Goal: Information Seeking & Learning: Check status

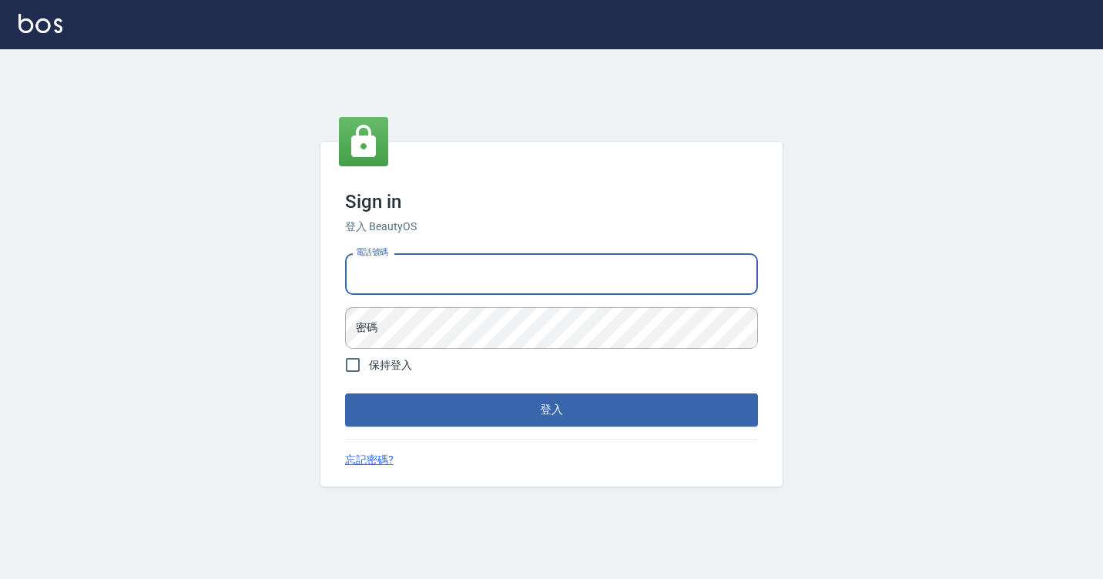
type input "7812080"
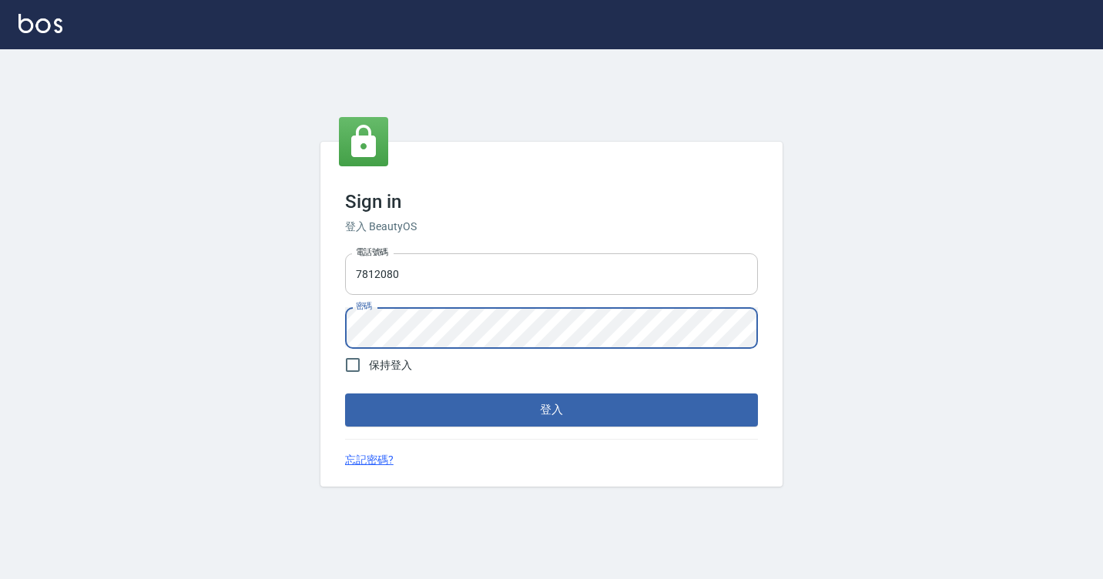
click at [345, 394] on button "登入" at bounding box center [551, 410] width 413 height 32
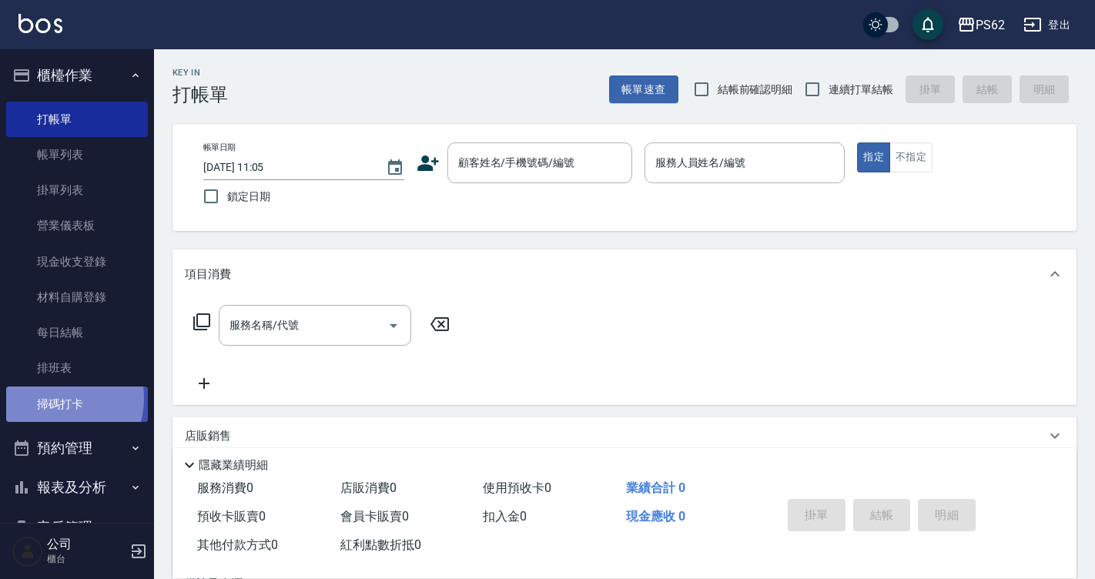
click at [54, 398] on link "掃碼打卡" at bounding box center [77, 404] width 142 height 35
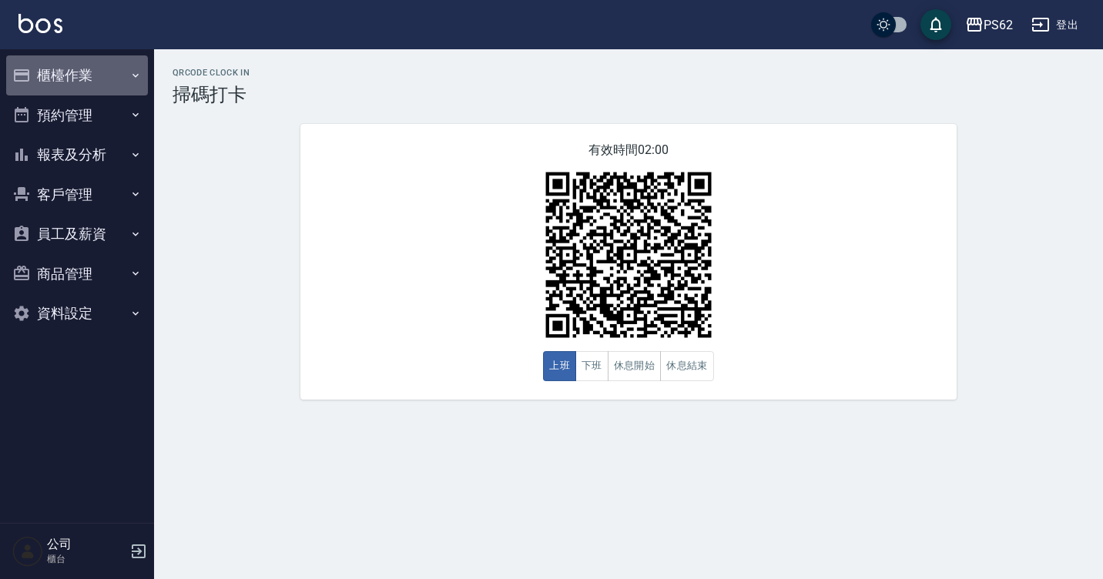
click at [61, 59] on button "櫃檯作業" at bounding box center [77, 75] width 142 height 40
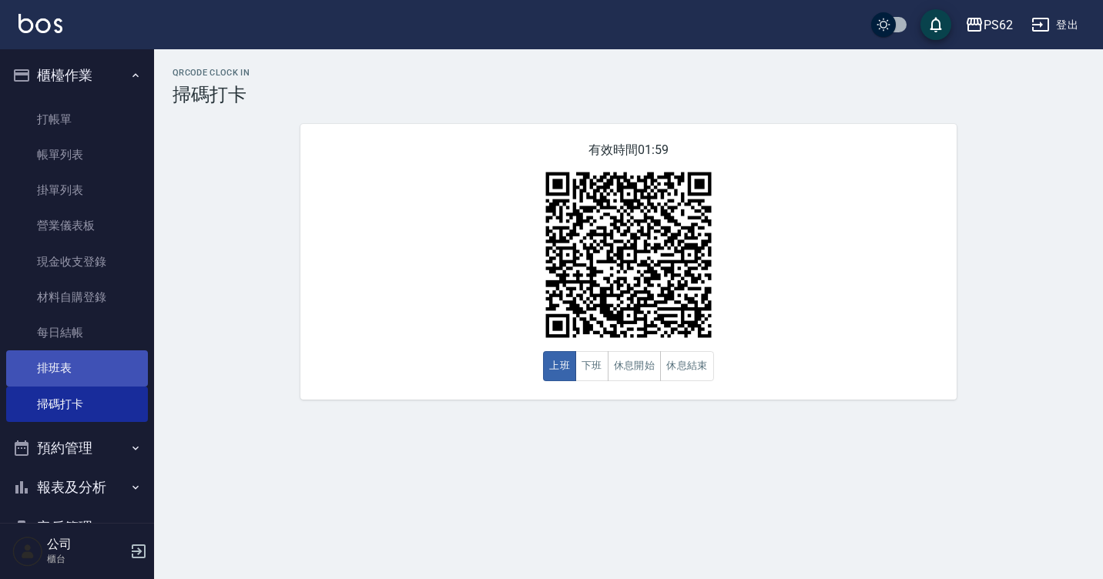
click at [108, 370] on link "排班表" at bounding box center [77, 367] width 142 height 35
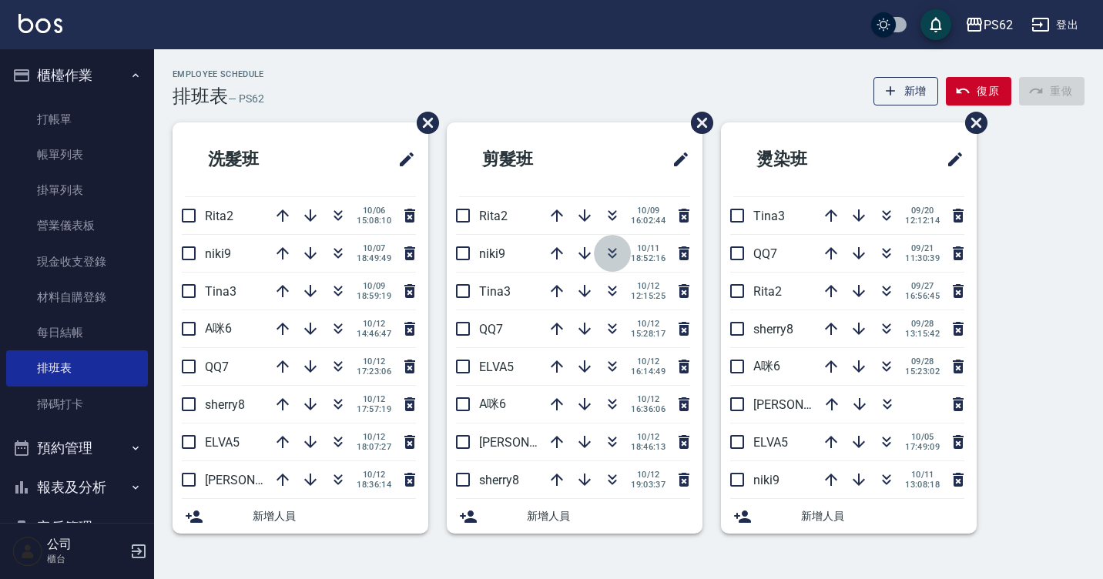
click at [608, 256] on icon "button" at bounding box center [612, 253] width 18 height 18
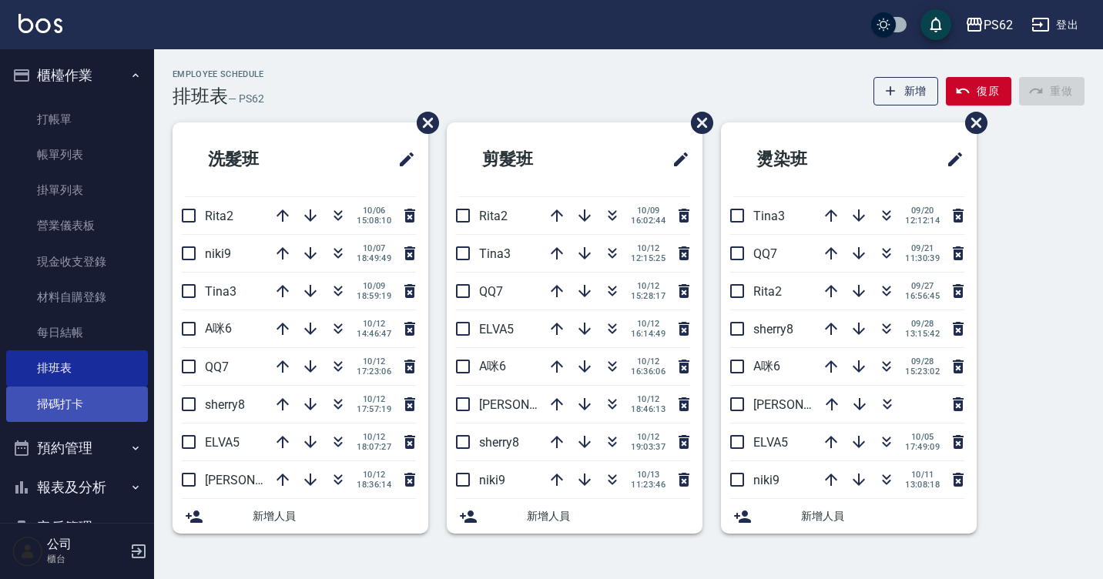
click at [64, 411] on link "掃碼打卡" at bounding box center [77, 404] width 142 height 35
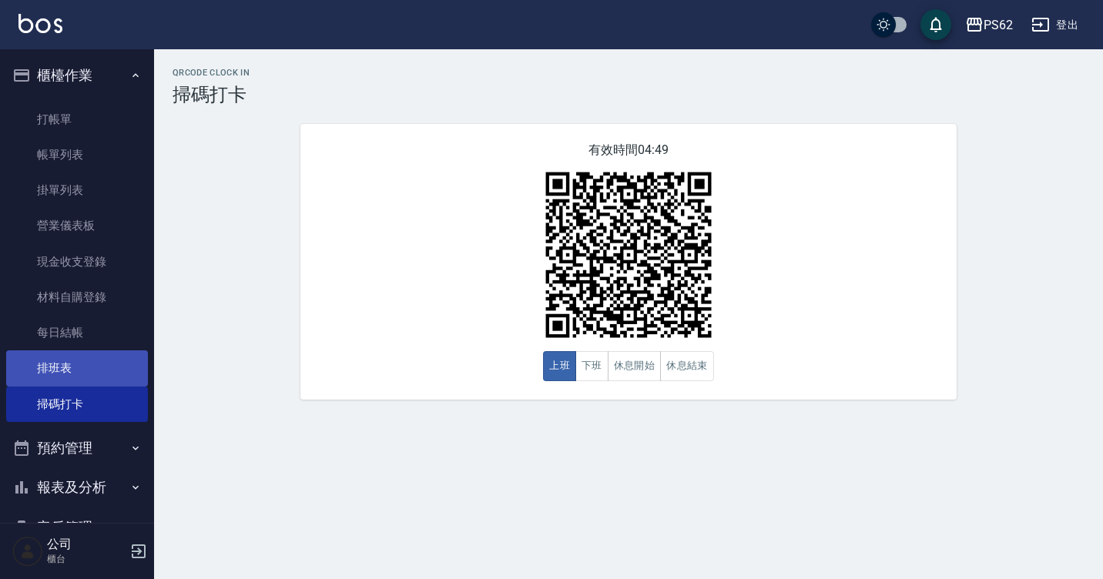
click at [71, 377] on link "排班表" at bounding box center [77, 367] width 142 height 35
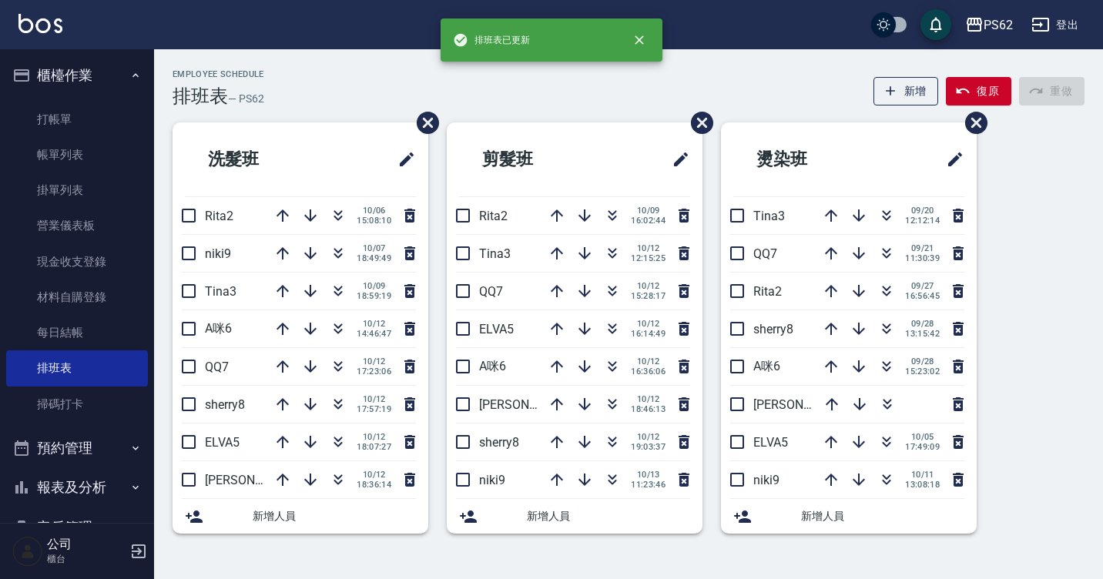
scroll to position [154, 0]
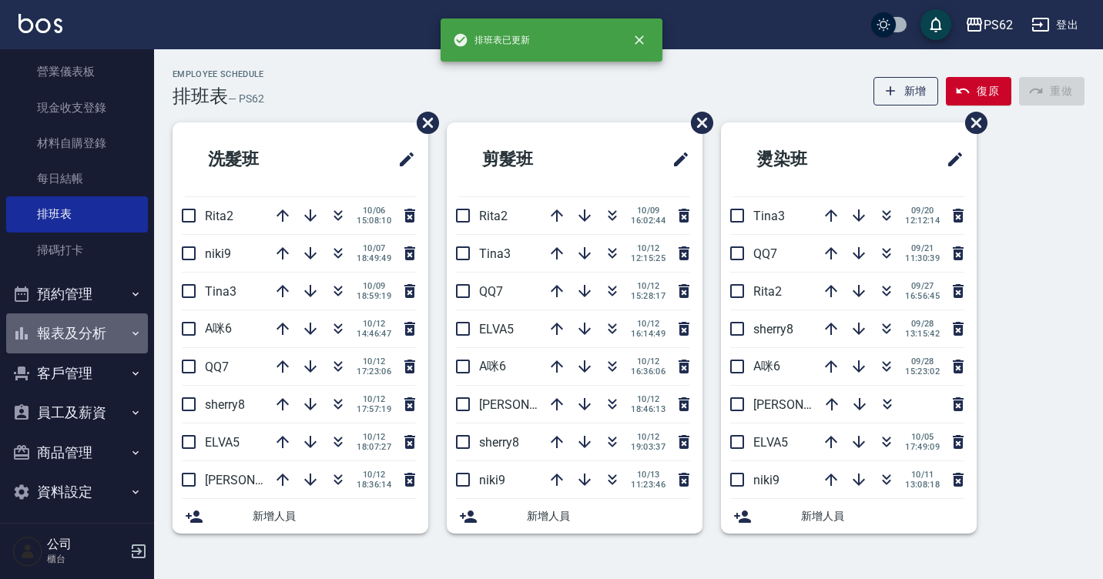
click at [78, 327] on button "報表及分析" at bounding box center [77, 333] width 142 height 40
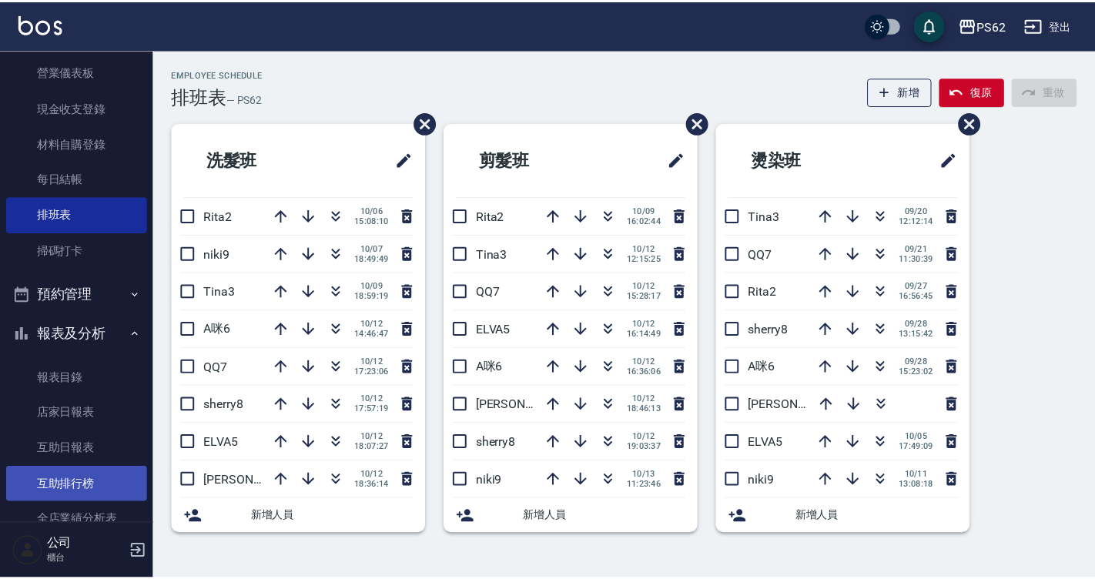
scroll to position [308, 0]
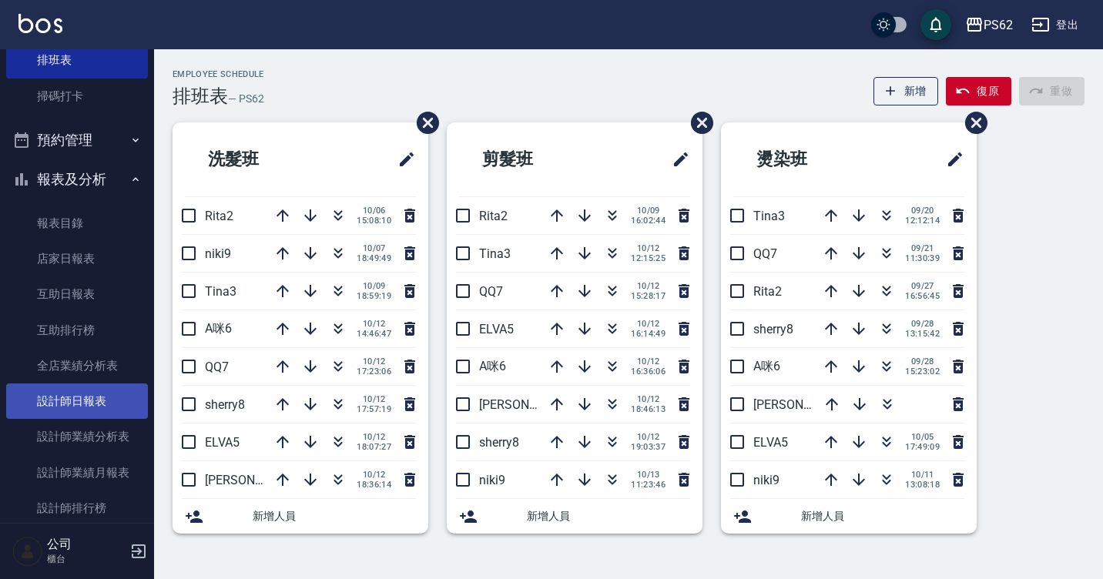
click at [88, 409] on link "設計師日報表" at bounding box center [77, 401] width 142 height 35
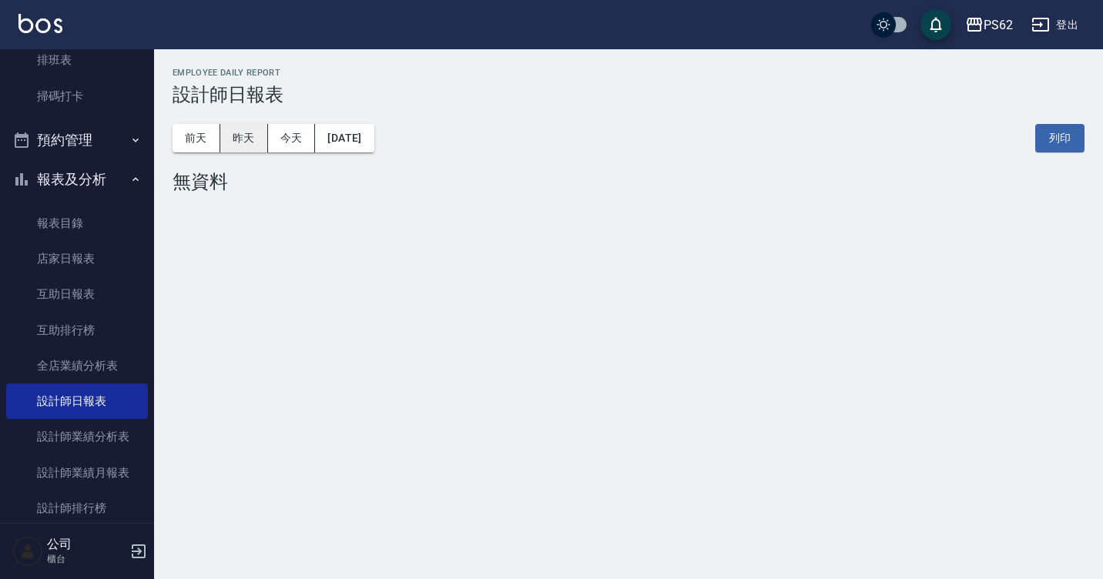
click at [236, 140] on button "昨天" at bounding box center [244, 138] width 48 height 28
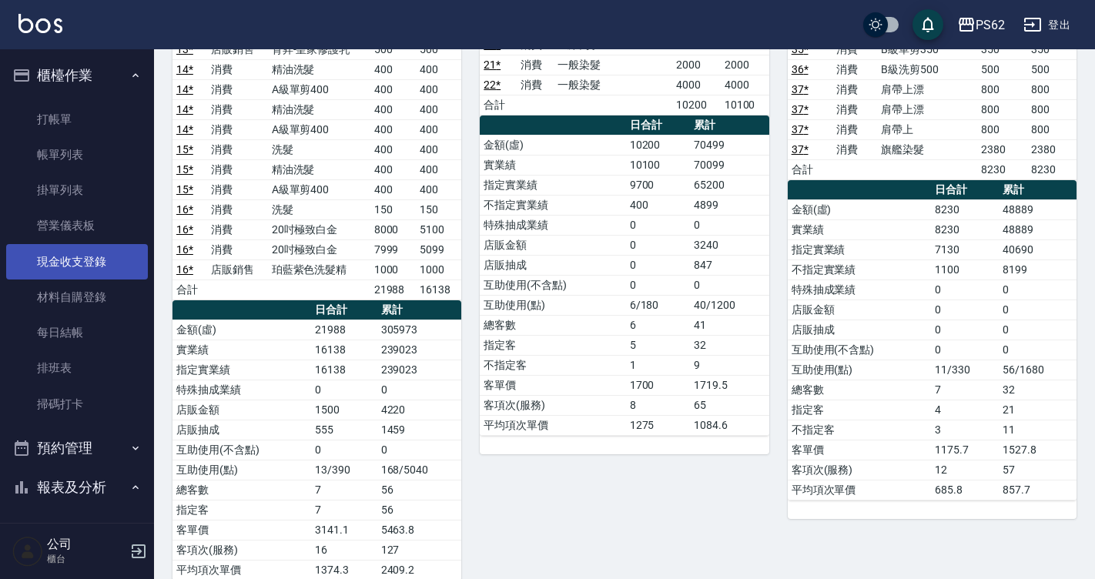
scroll to position [81, 0]
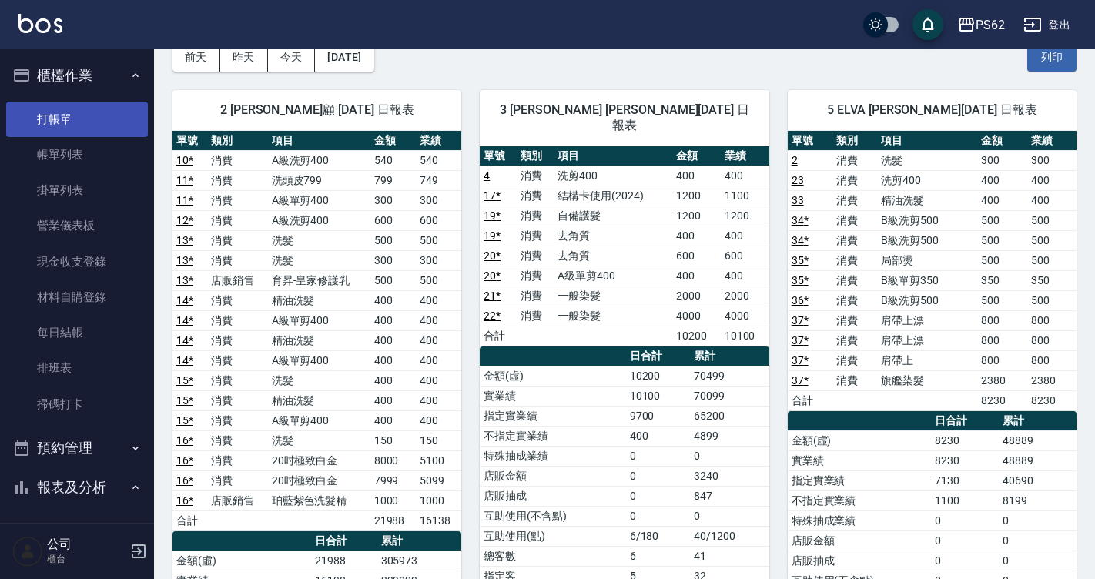
click at [88, 127] on link "打帳單" at bounding box center [77, 119] width 142 height 35
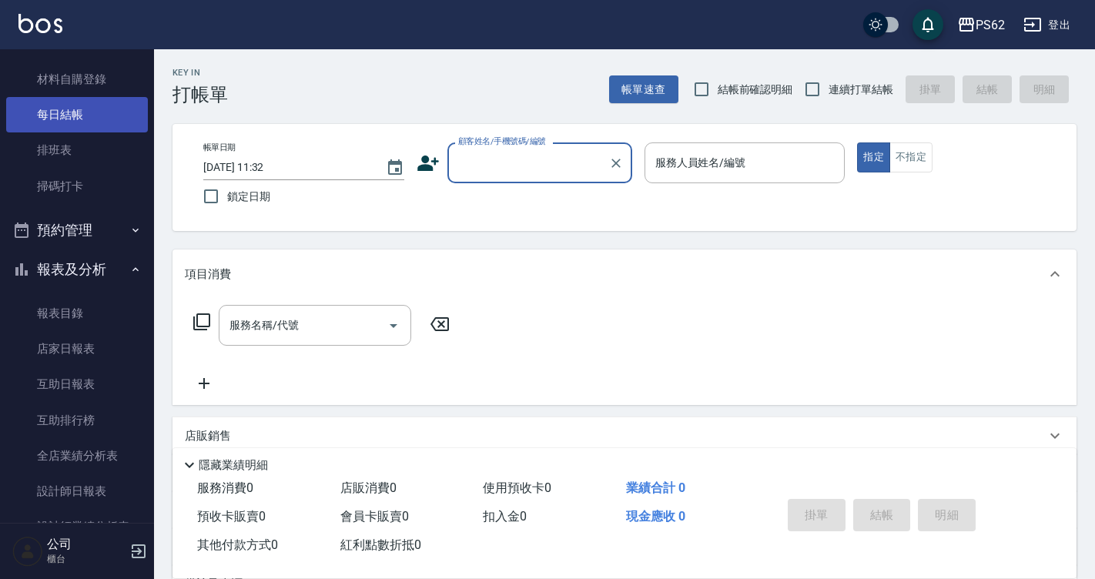
scroll to position [231, 0]
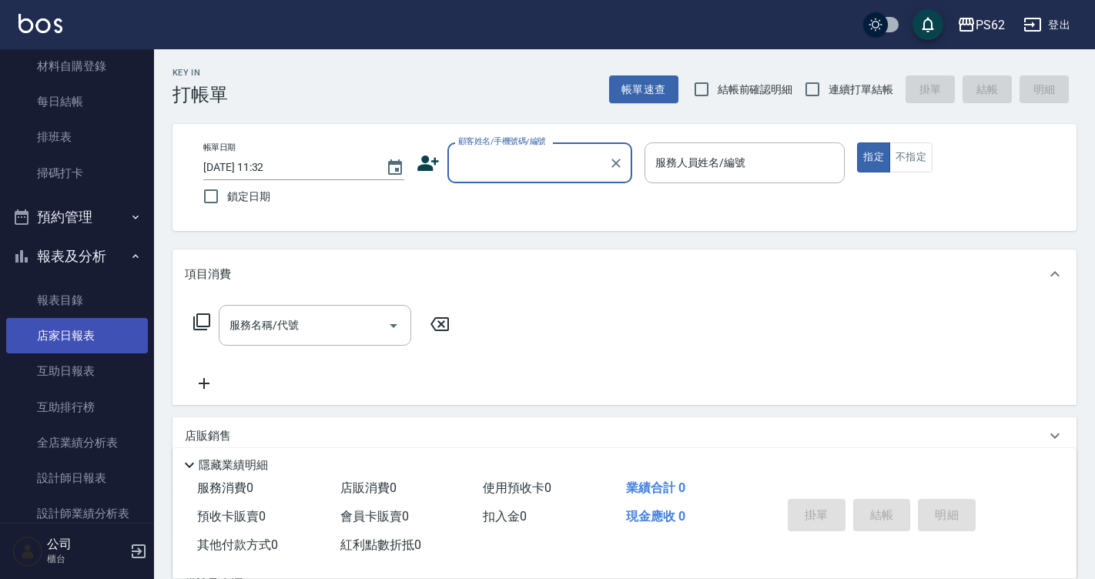
click at [92, 340] on link "店家日報表" at bounding box center [77, 335] width 142 height 35
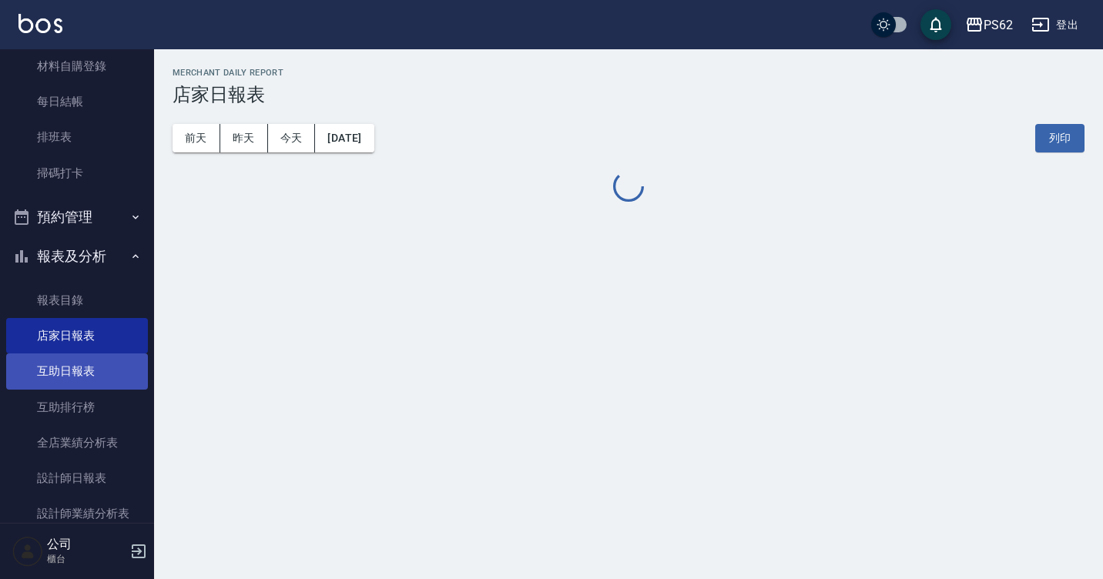
click at [84, 366] on link "互助日報表" at bounding box center [77, 371] width 142 height 35
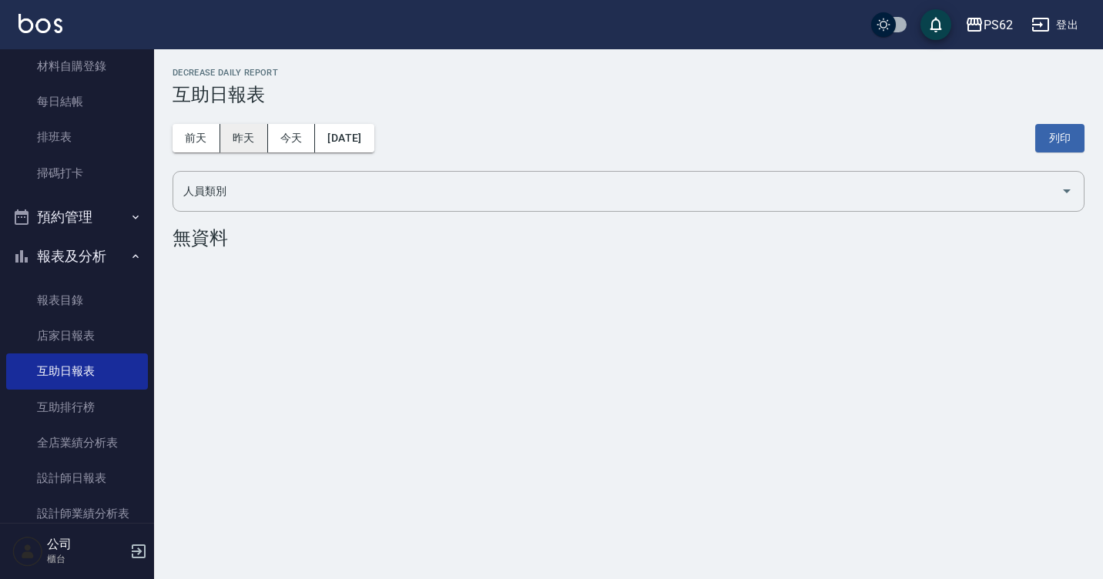
click at [226, 134] on button "昨天" at bounding box center [244, 138] width 48 height 28
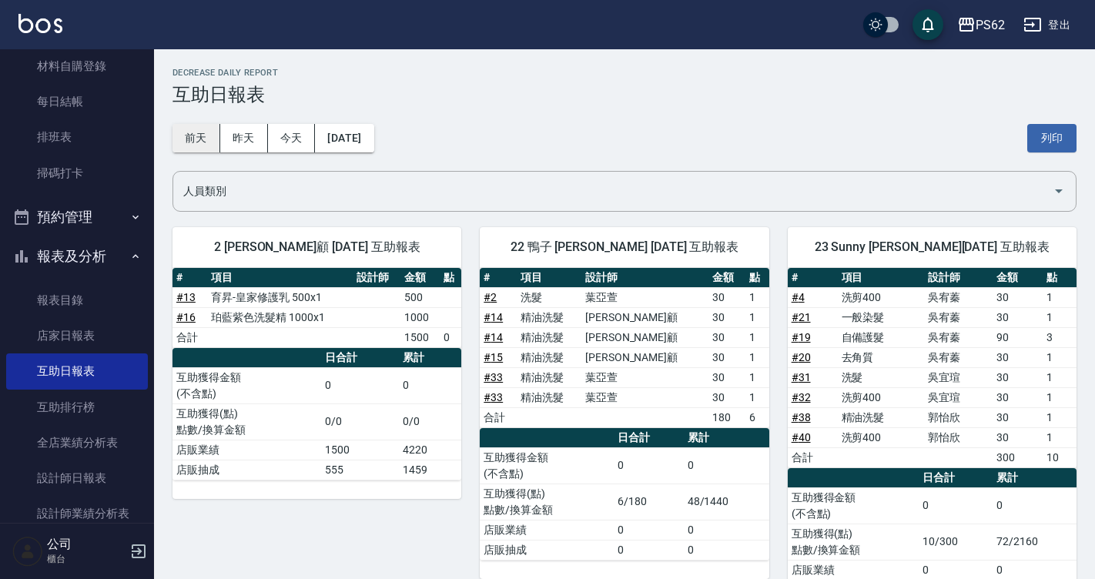
click at [193, 136] on button "前天" at bounding box center [197, 138] width 48 height 28
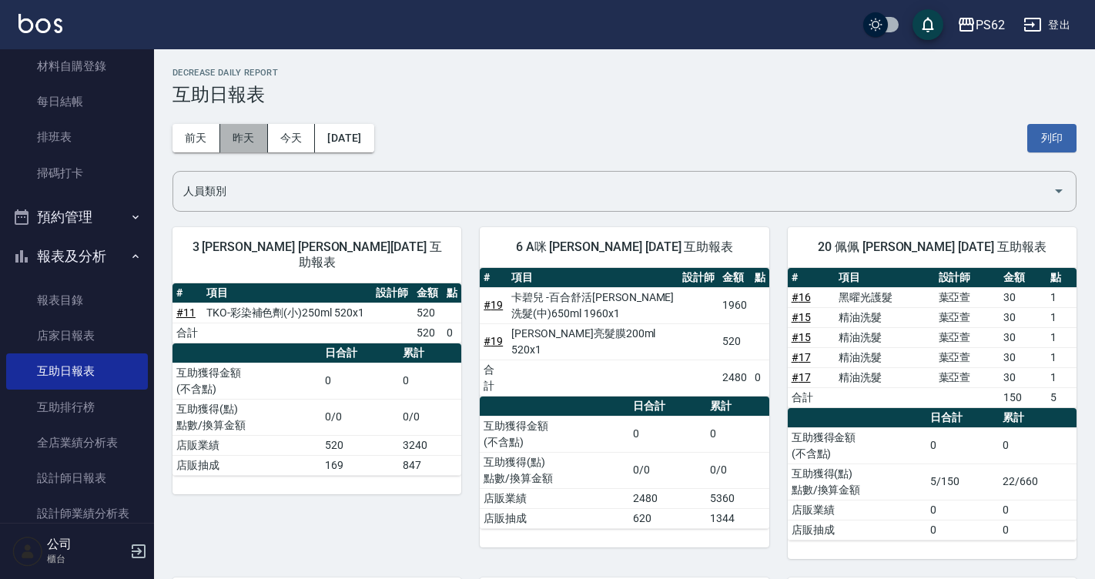
click at [225, 142] on button "昨天" at bounding box center [244, 138] width 48 height 28
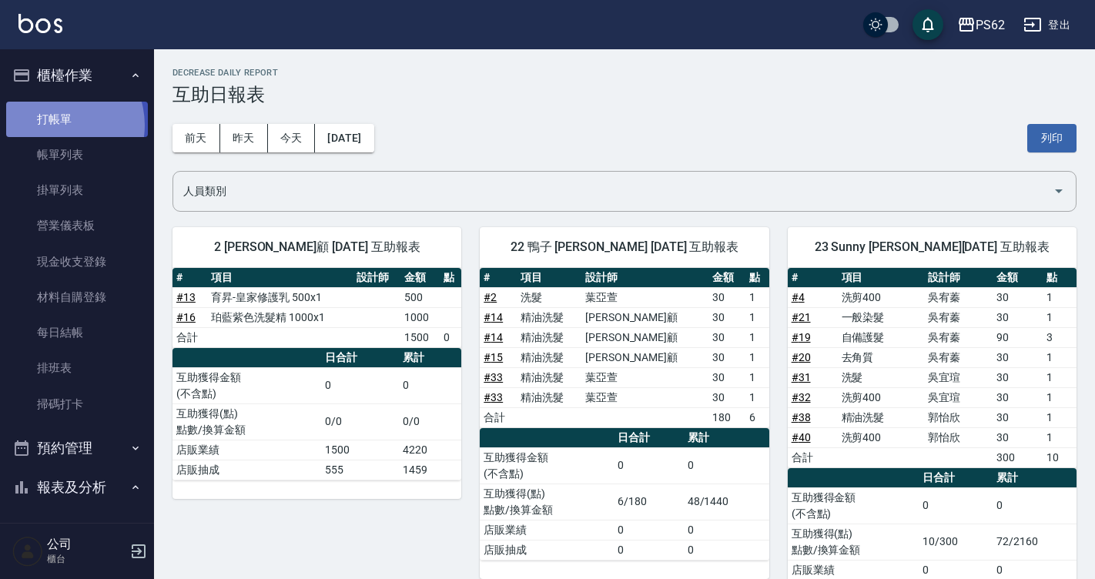
click at [55, 125] on link "打帳單" at bounding box center [77, 119] width 142 height 35
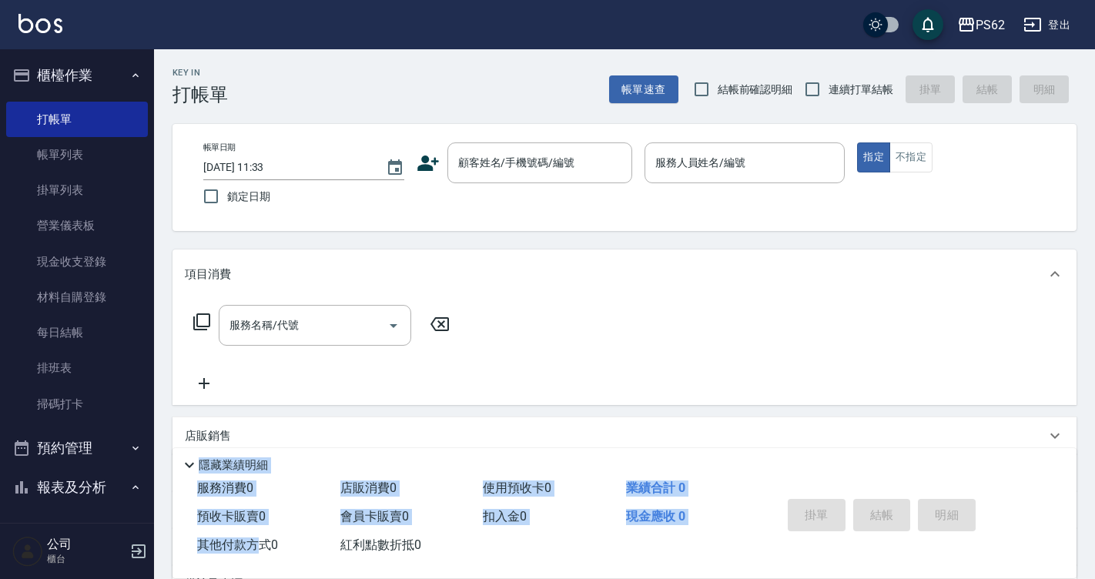
drag, startPoint x: 246, startPoint y: 589, endPoint x: 230, endPoint y: 595, distance: 17.3
click at [230, 578] on html "PS62 登出 櫃檯作業 打帳單 帳單列表 掛單列表 營業儀表板 現金收支登錄 材料自購登錄 每日結帳 排班表 掃碼打卡 預約管理 預約管理 單日預約紀錄 單…" at bounding box center [547, 375] width 1095 height 750
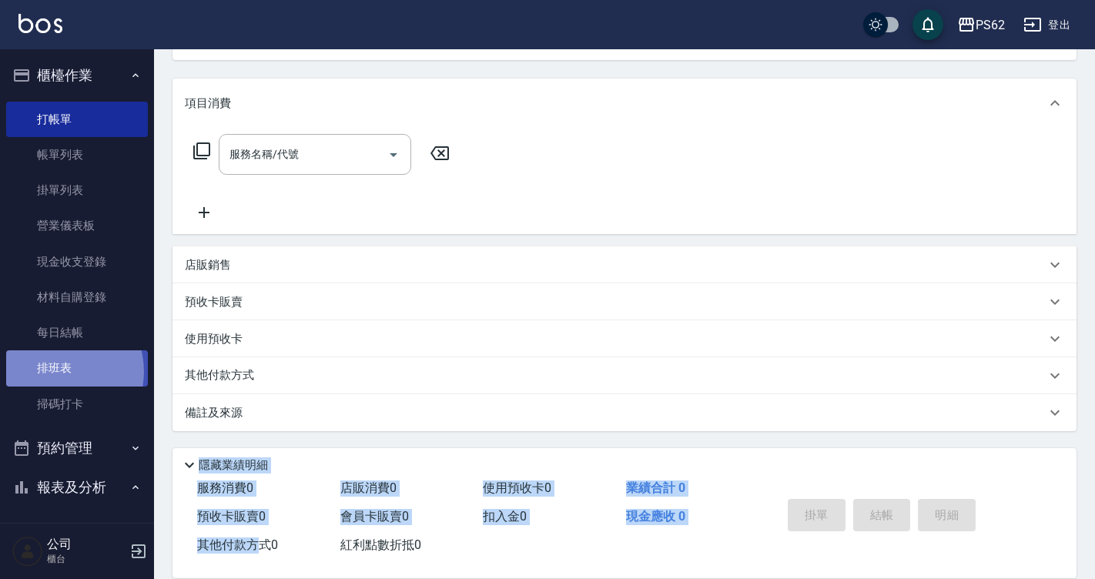
click at [57, 371] on link "排班表" at bounding box center [77, 367] width 142 height 35
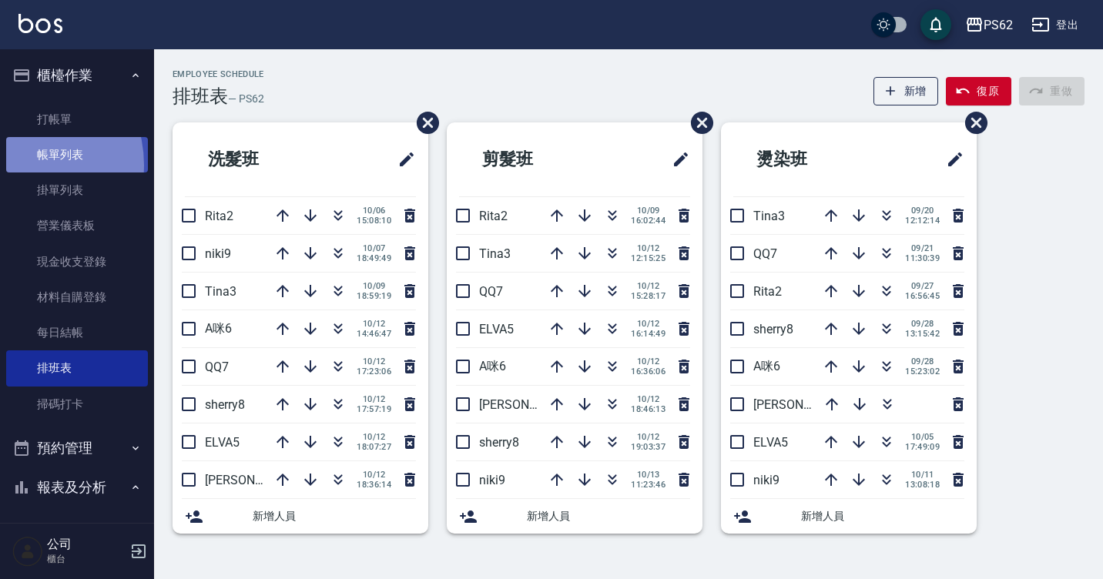
click at [17, 165] on link "帳單列表" at bounding box center [77, 154] width 142 height 35
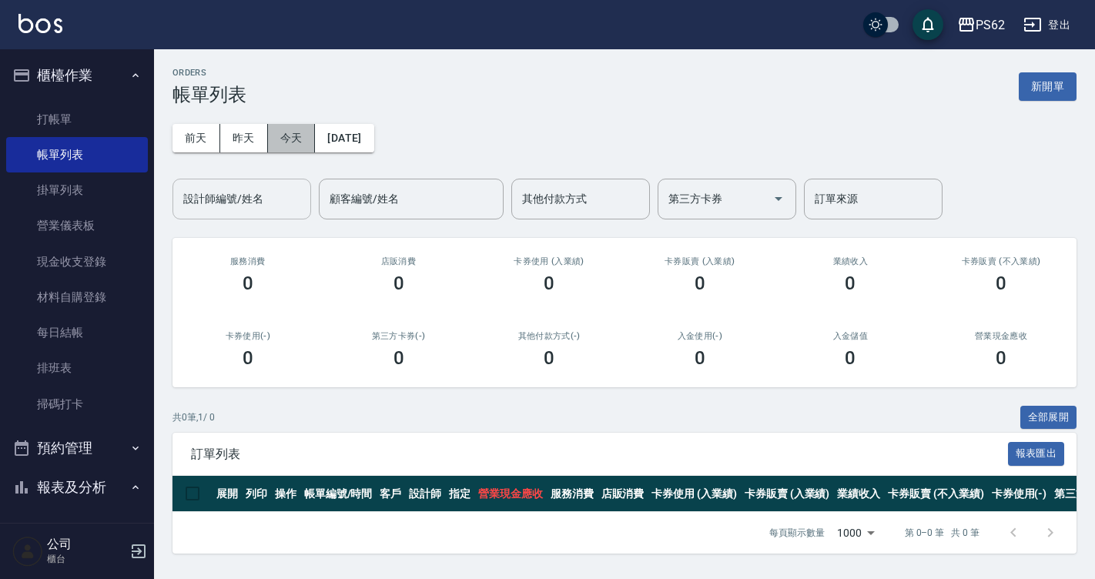
click at [271, 141] on button "今天" at bounding box center [292, 138] width 48 height 28
click at [374, 129] on button "2025/10/13" at bounding box center [344, 138] width 59 height 28
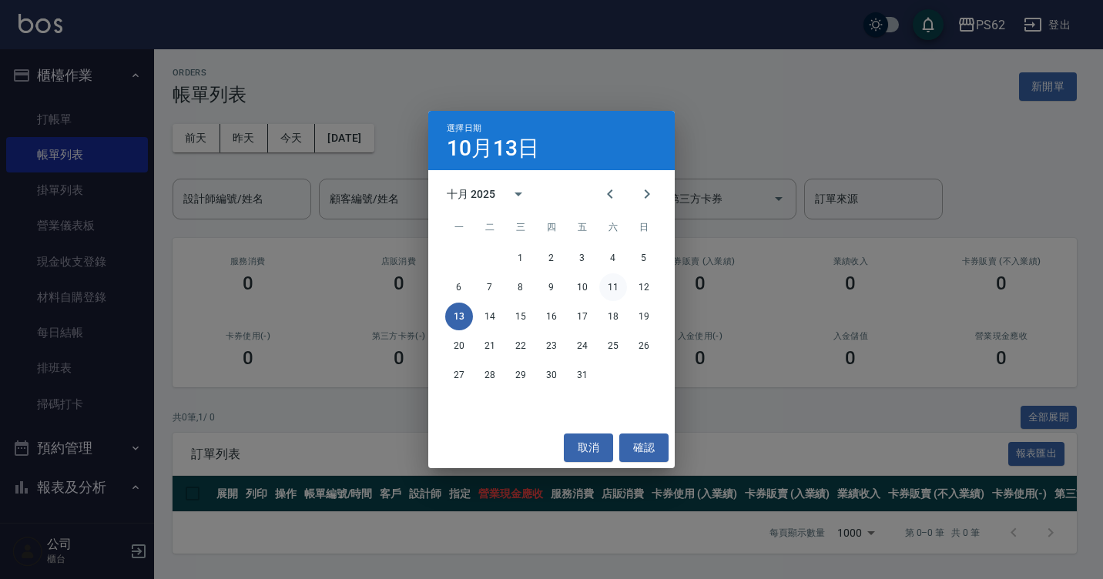
click at [606, 284] on button "11" at bounding box center [613, 287] width 28 height 28
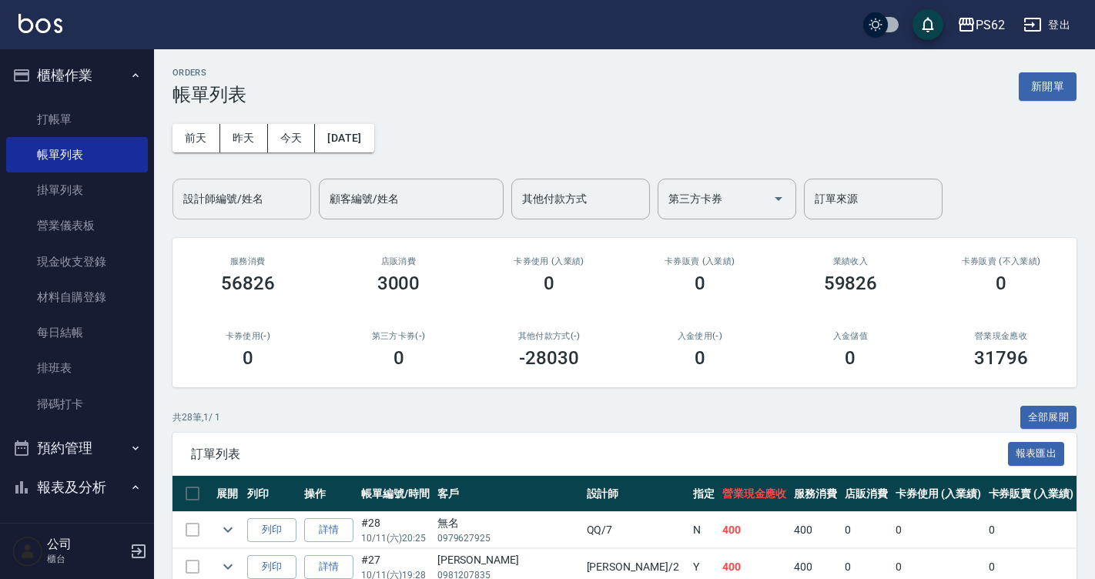
click at [268, 206] on input "設計師編號/姓名" at bounding box center [241, 199] width 125 height 27
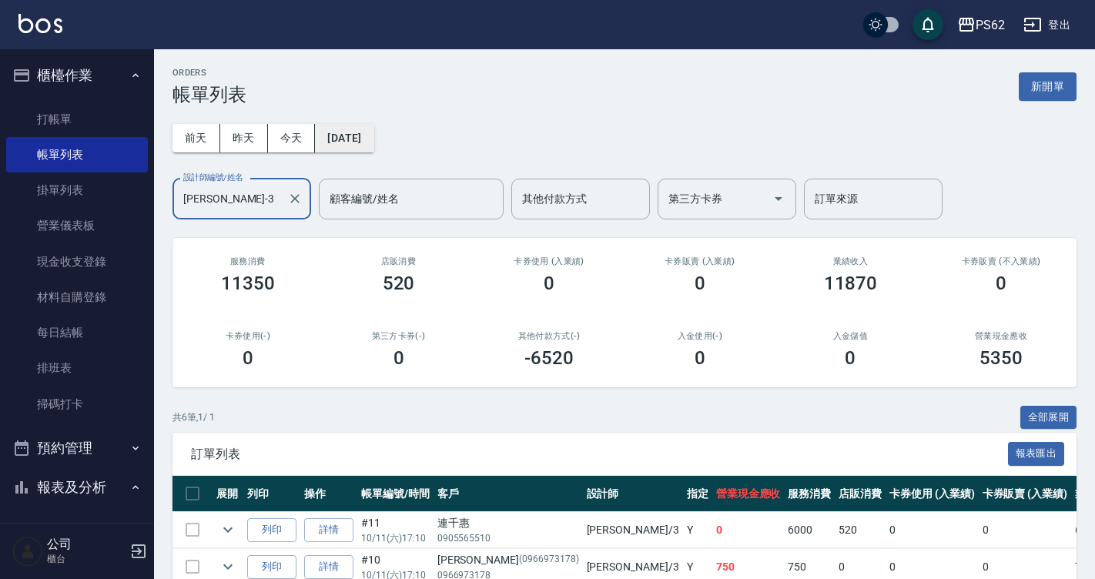
click at [340, 133] on button "2025/10/11" at bounding box center [344, 138] width 59 height 28
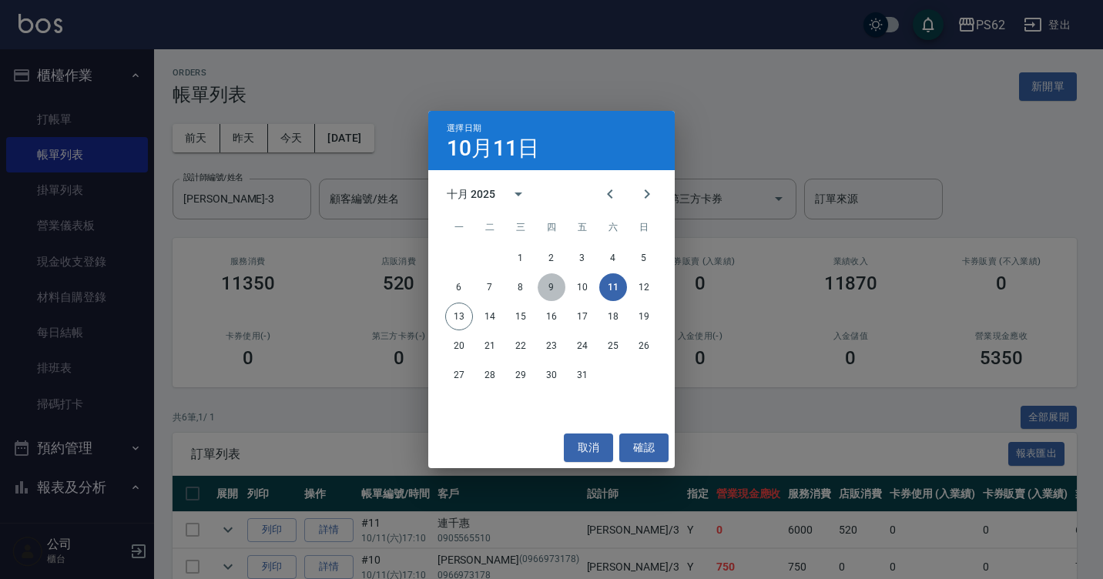
click at [544, 284] on button "9" at bounding box center [552, 287] width 28 height 28
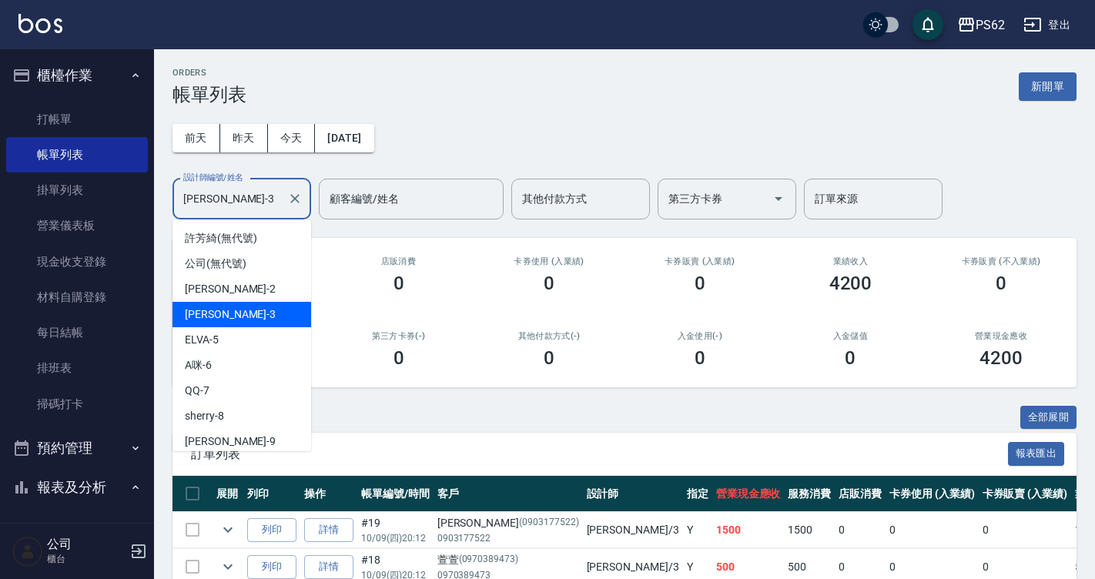
drag, startPoint x: 261, startPoint y: 211, endPoint x: 0, endPoint y: 285, distance: 271.3
click at [0, 285] on html "PS62 登出 櫃檯作業 打帳單 帳單列表 掛單列表 營業儀表板 現金收支登錄 材料自購登錄 每日結帳 排班表 掃碼打卡 預約管理 預約管理 單日預約紀錄 單…" at bounding box center [547, 378] width 1095 height 757
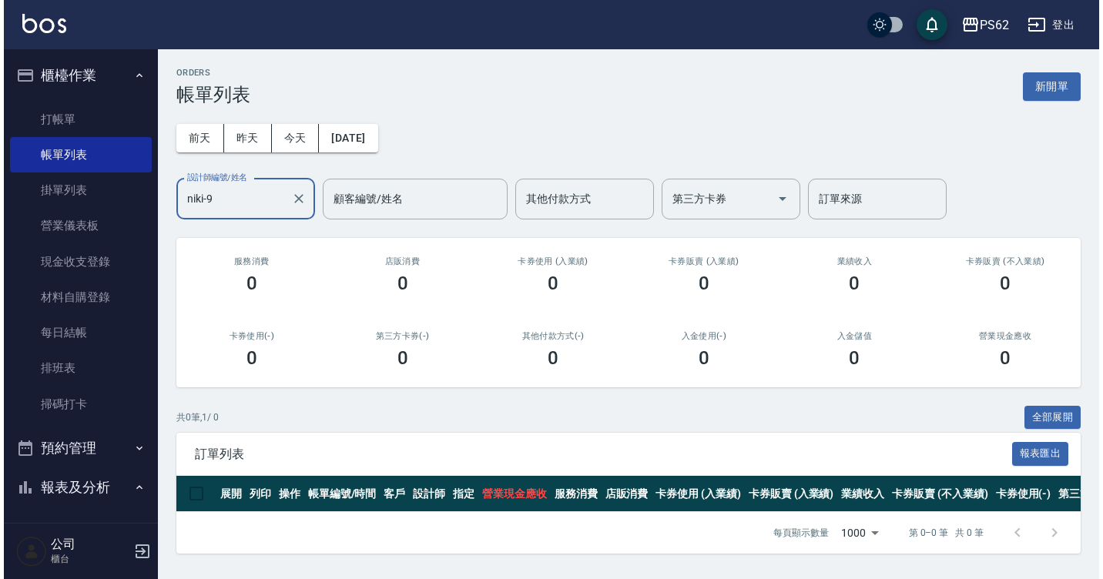
scroll to position [5, 0]
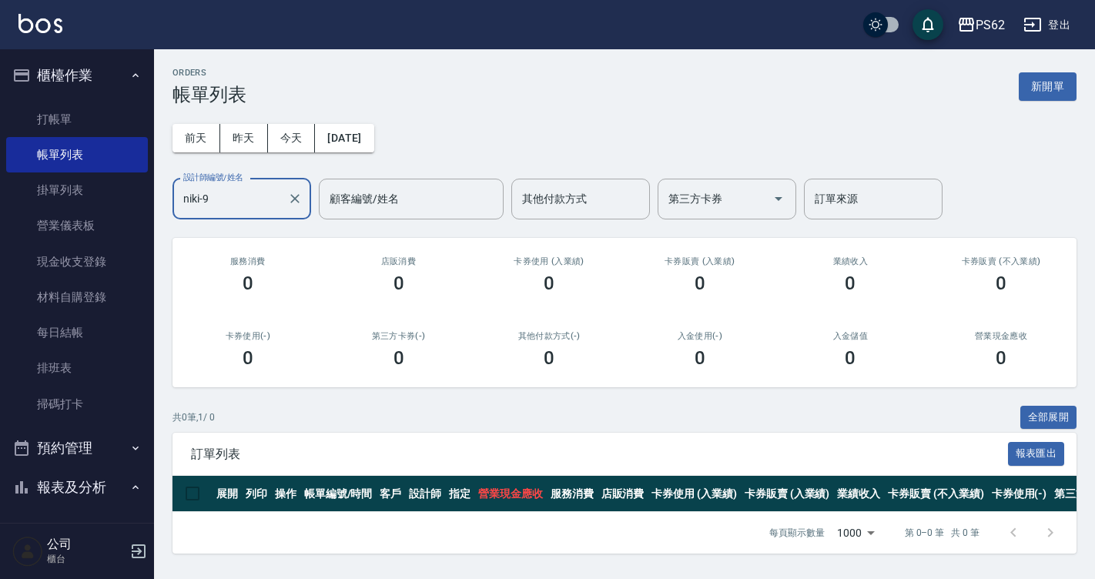
type input "niki-9"
click at [357, 113] on div "前天 昨天 今天 2025/10/09 設計師編號/姓名 niki-9 設計師編號/姓名 顧客編號/姓名 顧客編號/姓名 其他付款方式 其他付款方式 第三方卡…" at bounding box center [625, 163] width 904 height 114
click at [367, 125] on button "2025/10/09" at bounding box center [344, 138] width 59 height 28
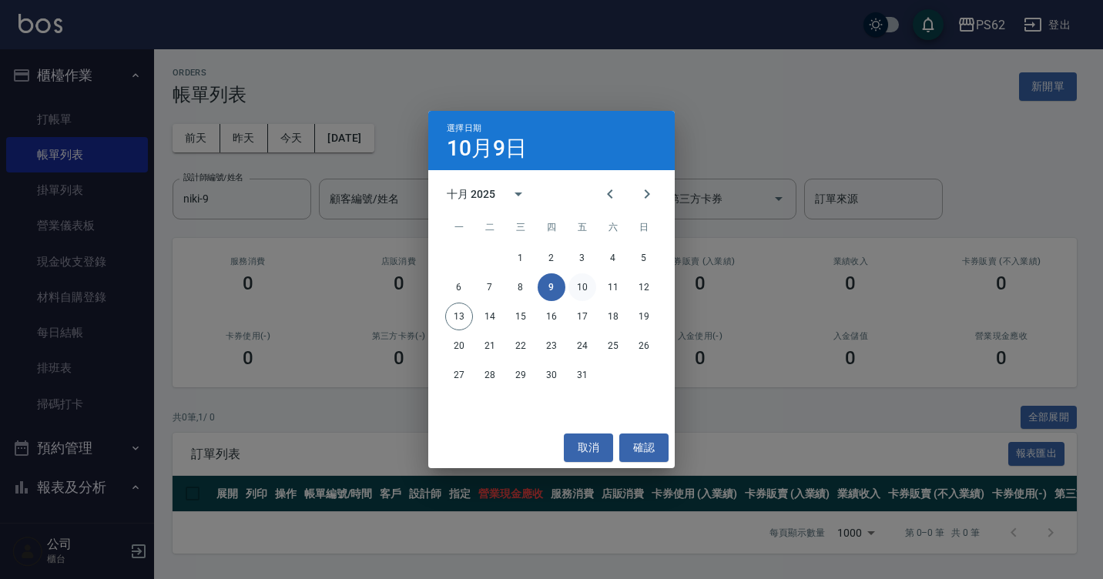
click at [581, 288] on button "10" at bounding box center [582, 287] width 28 height 28
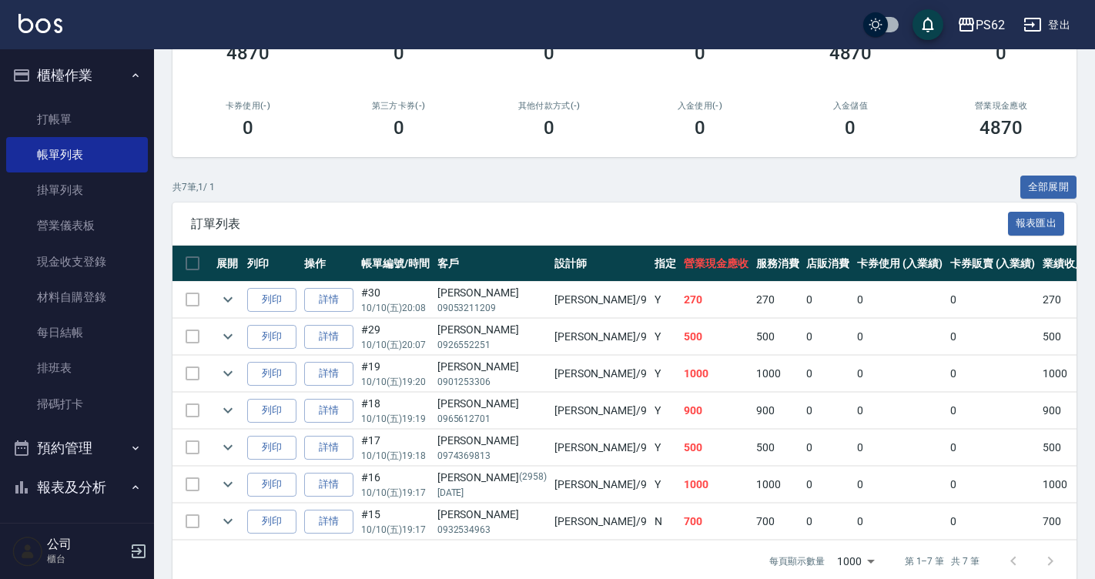
scroll to position [231, 0]
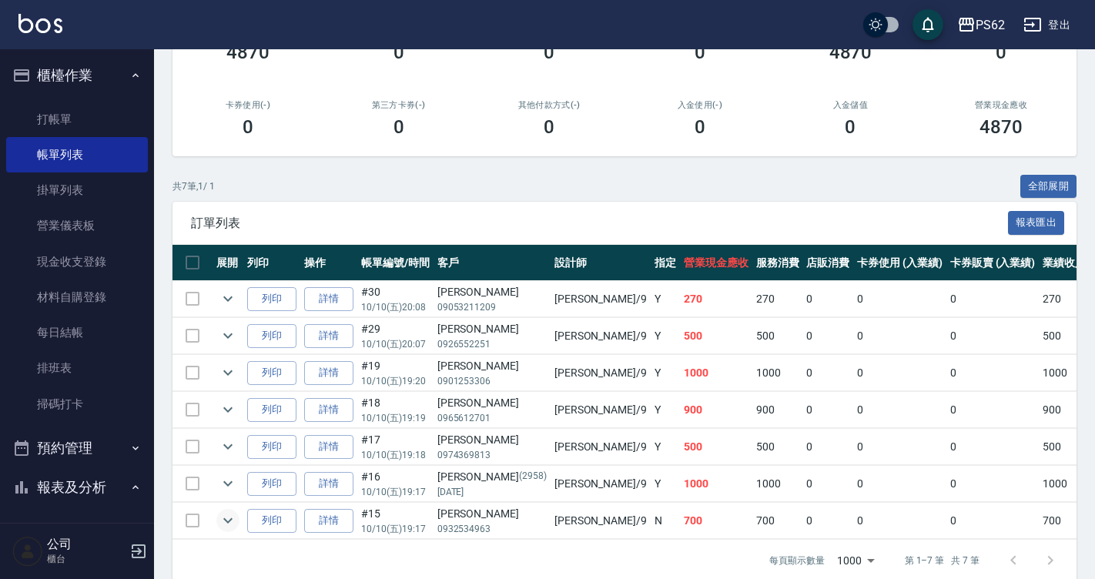
click at [233, 524] on icon "expand row" at bounding box center [228, 520] width 18 height 18
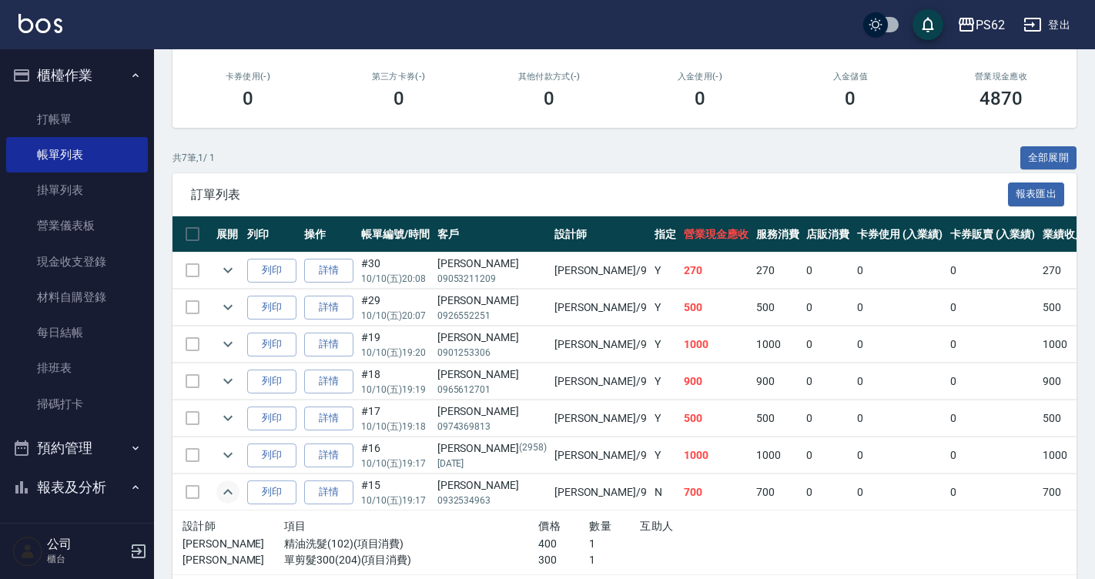
scroll to position [308, 0]
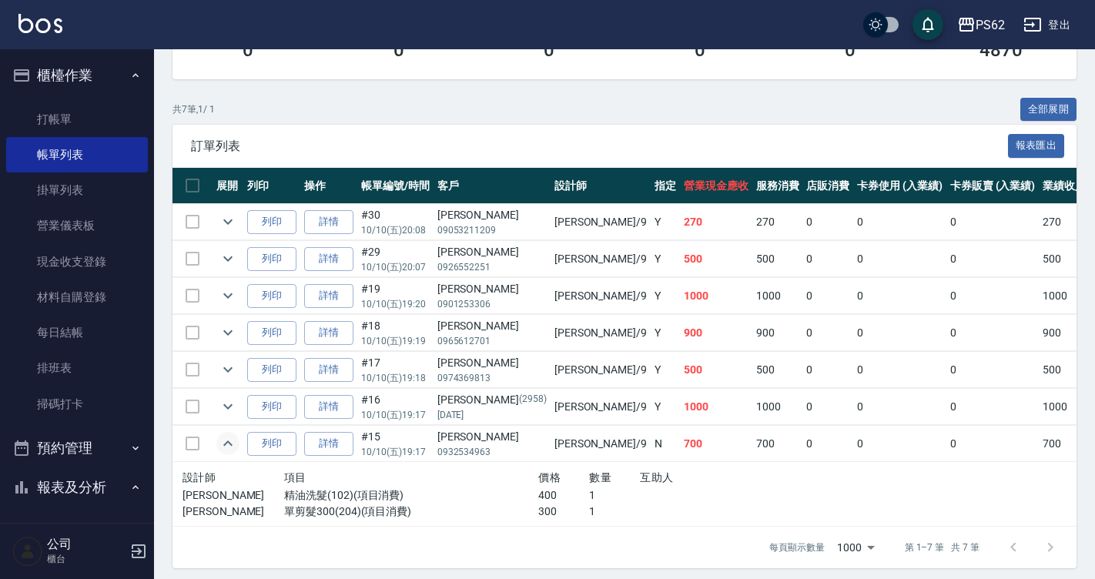
click at [225, 445] on icon "expand row" at bounding box center [227, 443] width 9 height 5
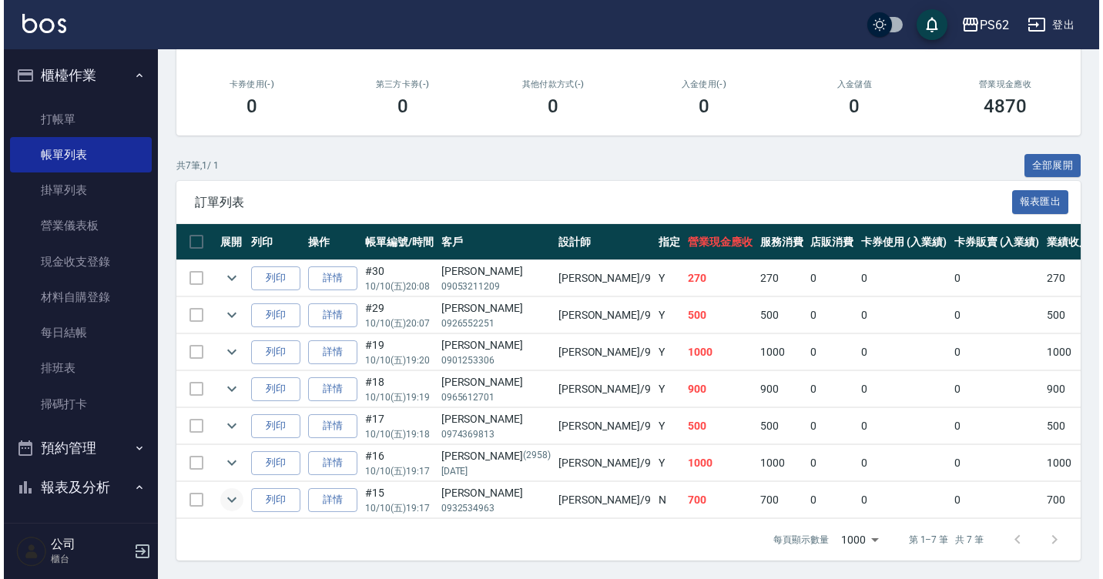
scroll to position [32, 0]
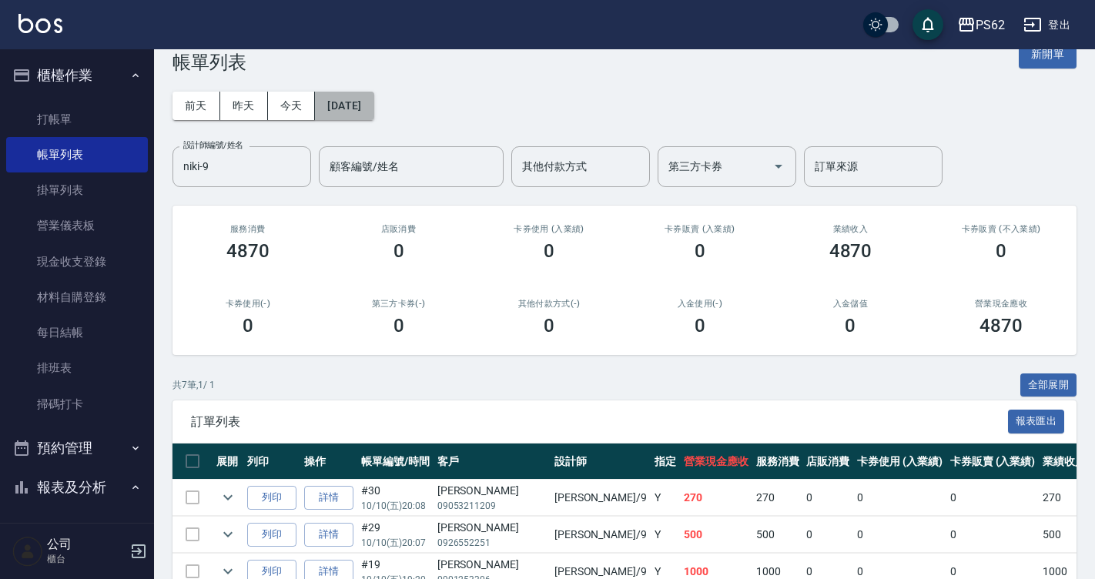
click at [374, 102] on button "2025/10/10" at bounding box center [344, 106] width 59 height 28
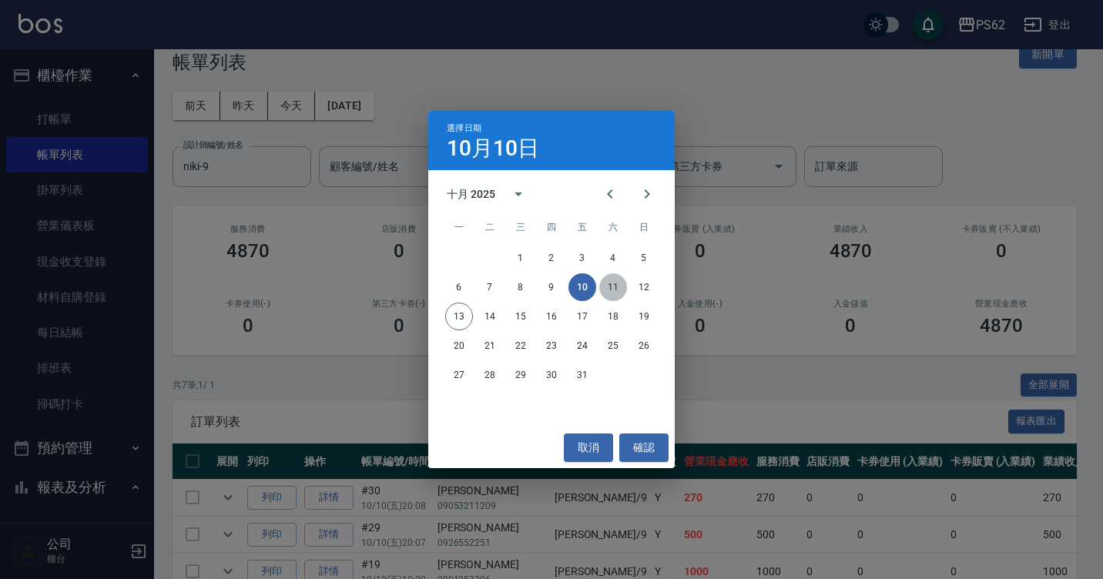
click at [612, 286] on button "11" at bounding box center [613, 287] width 28 height 28
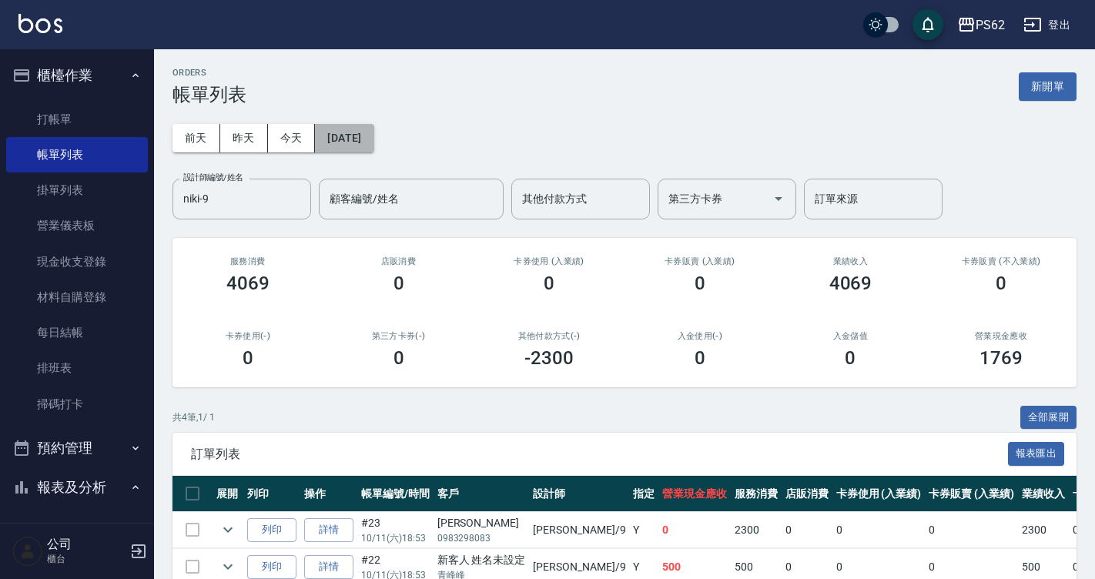
click at [374, 138] on button "2025/10/11" at bounding box center [344, 138] width 59 height 28
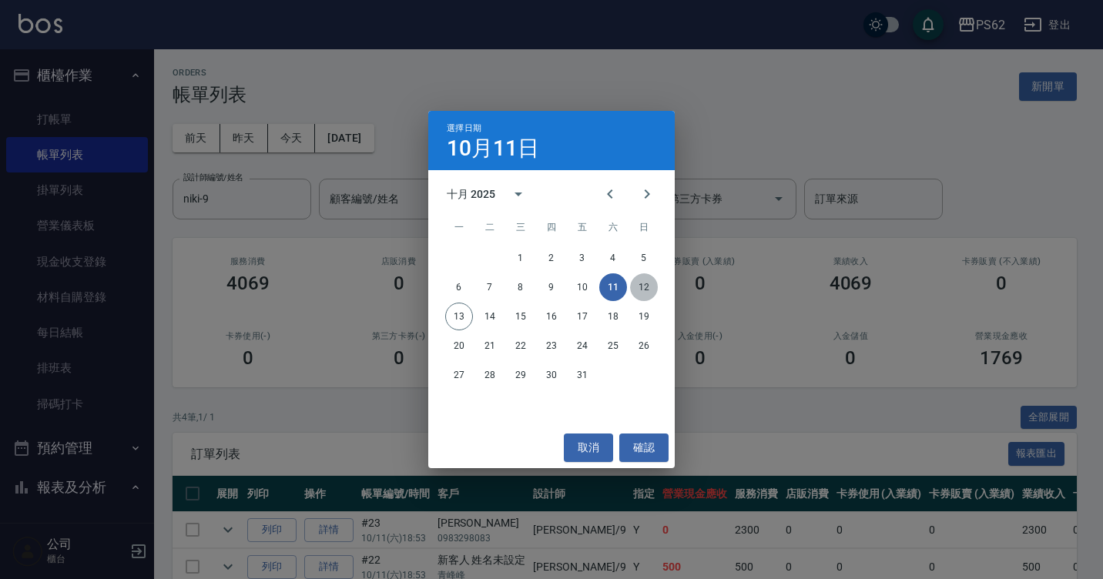
click at [646, 294] on button "12" at bounding box center [644, 287] width 28 height 28
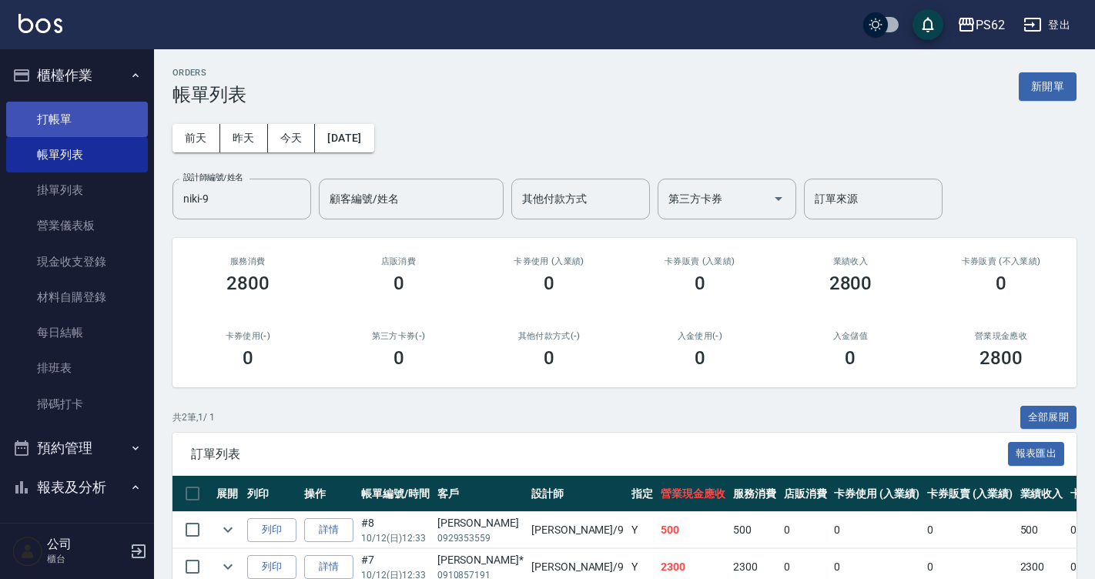
click at [63, 128] on link "打帳單" at bounding box center [77, 119] width 142 height 35
